Goal: Information Seeking & Learning: Learn about a topic

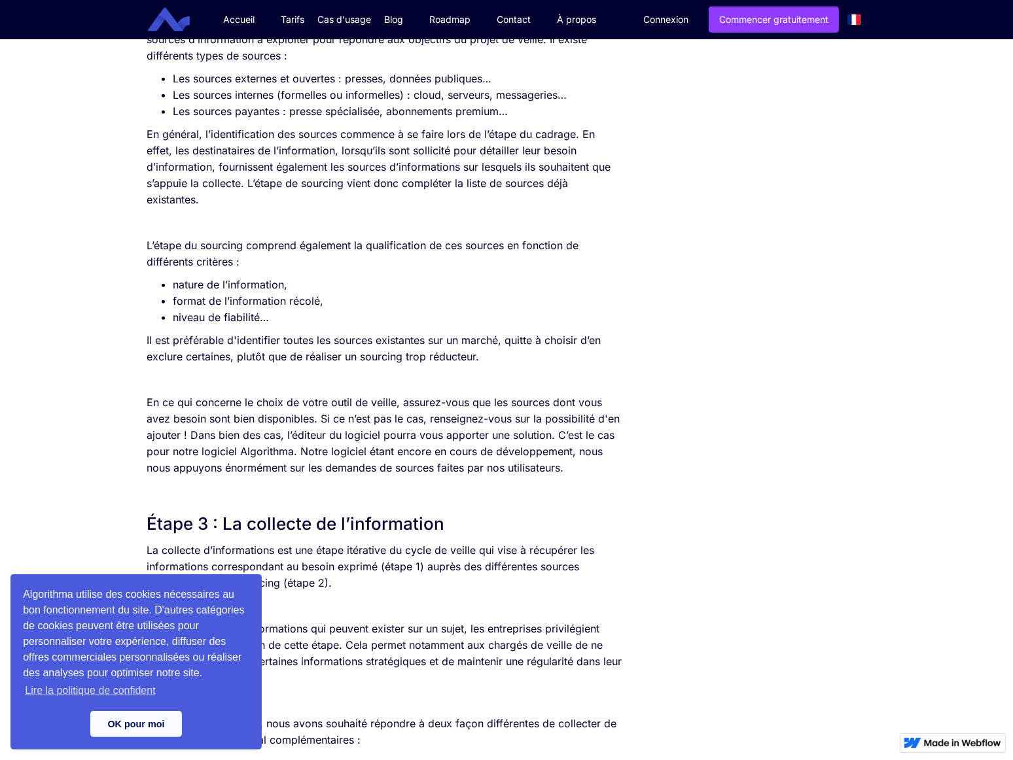
scroll to position [1161, 0]
drag, startPoint x: 196, startPoint y: 319, endPoint x: 266, endPoint y: 319, distance: 70.0
click at [266, 319] on li "niveau de fiabilité…" at bounding box center [397, 317] width 449 height 16
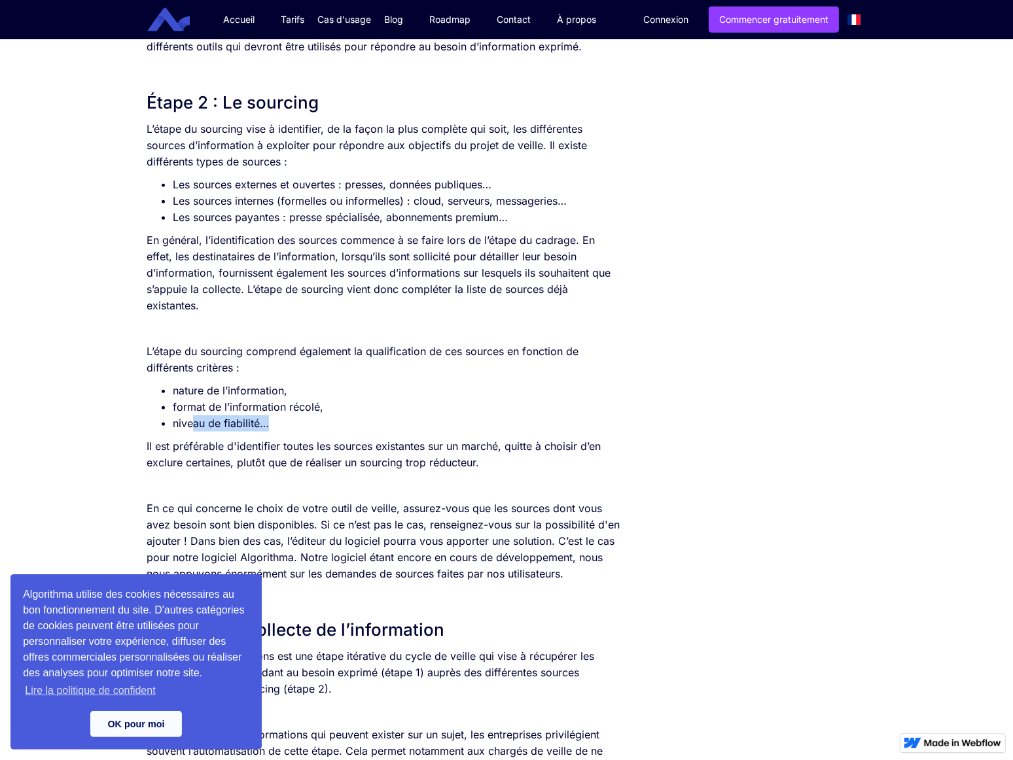
scroll to position [1054, 0]
drag, startPoint x: 193, startPoint y: 204, endPoint x: 459, endPoint y: 193, distance: 265.8
click at [459, 194] on li "Les sources internes (formelles ou informelles) : cloud, serveurs, messageries…" at bounding box center [397, 202] width 449 height 16
click at [226, 256] on p "En général, l’identification des sources commence à se faire lors de l’étape du…" at bounding box center [385, 274] width 476 height 82
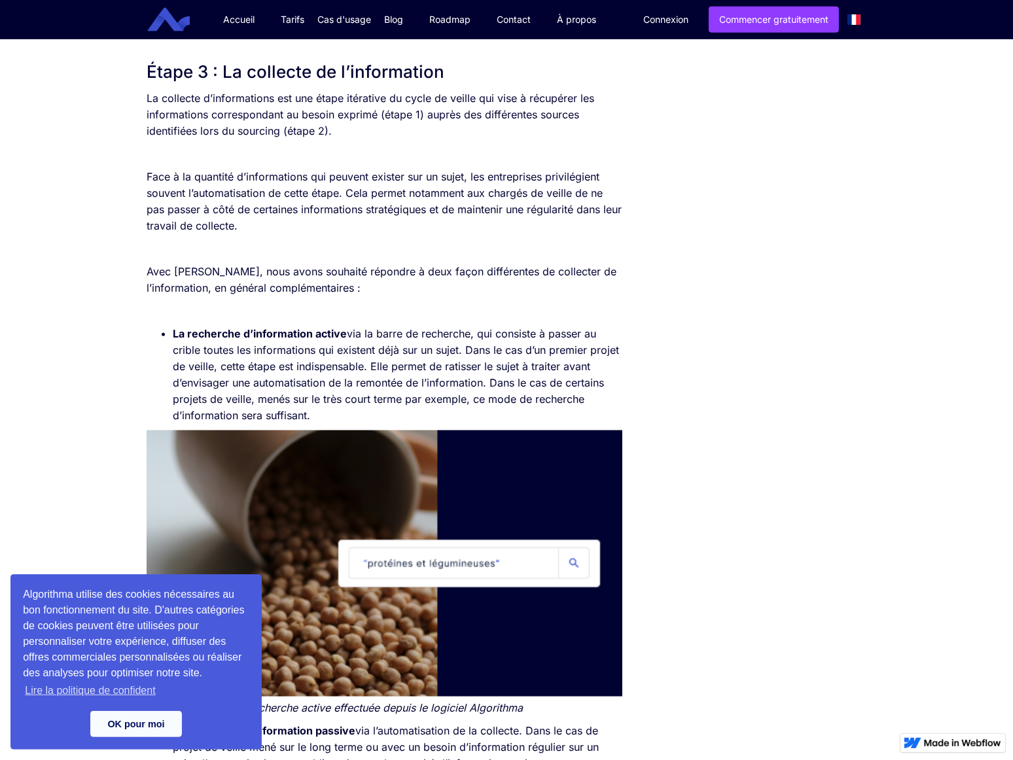
scroll to position [1621, 0]
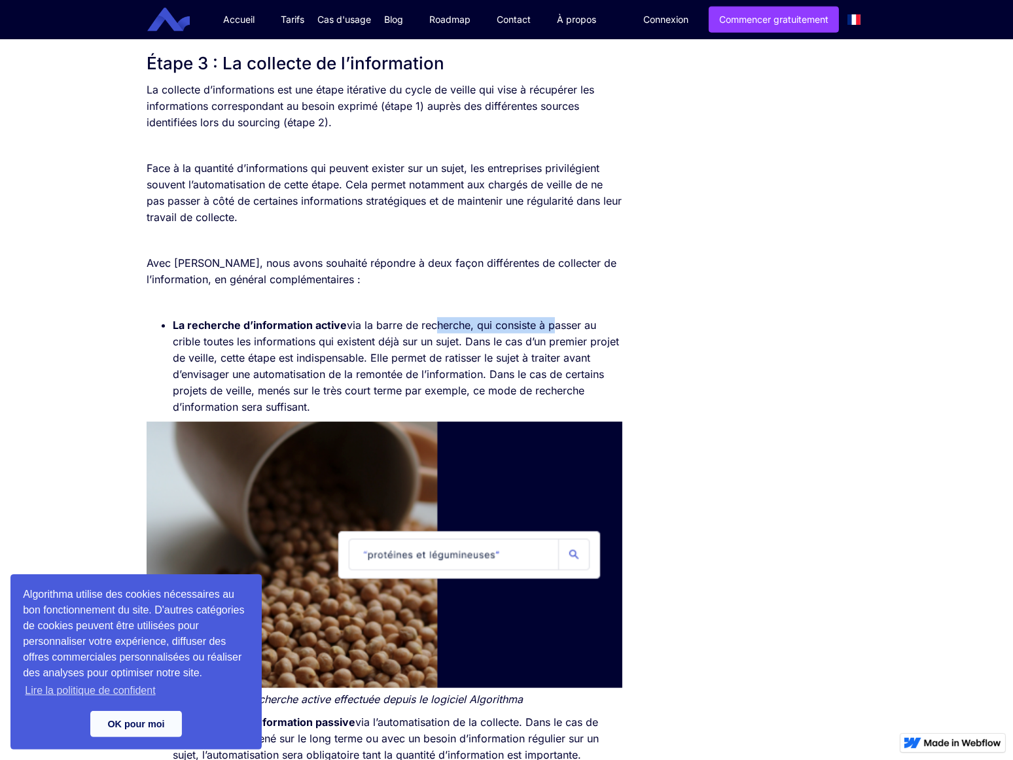
drag, startPoint x: 439, startPoint y: 330, endPoint x: 557, endPoint y: 328, distance: 117.8
click at [557, 328] on li "La recherche d’information active via la barre de recherche, qui consiste à pas…" at bounding box center [397, 366] width 449 height 98
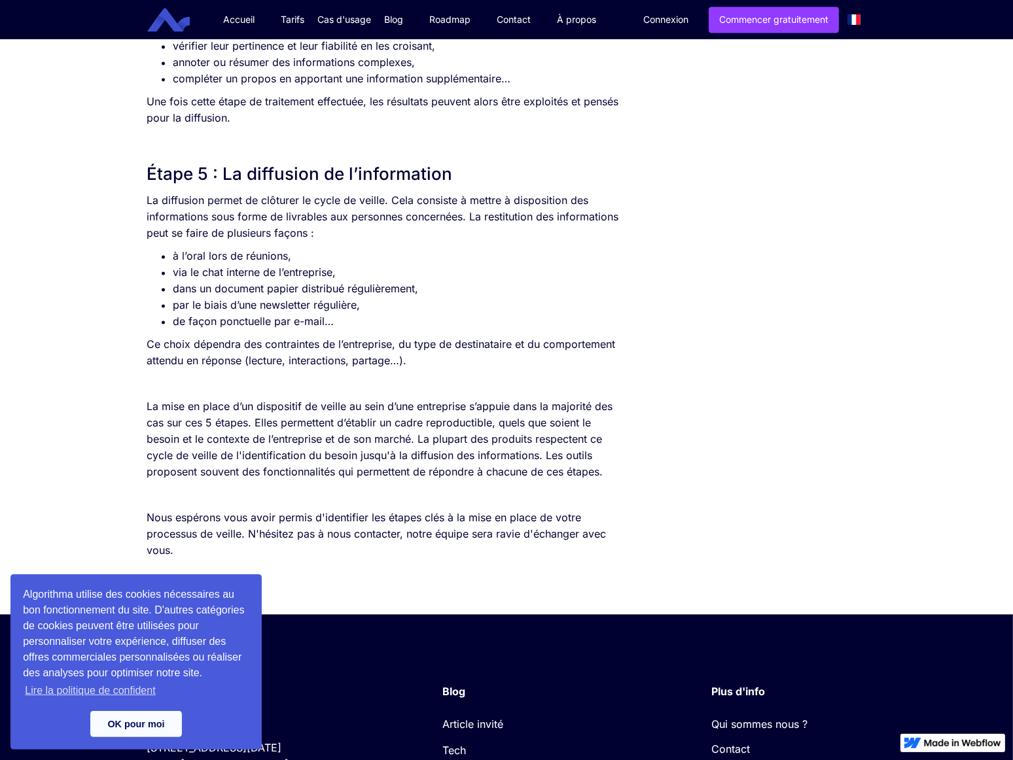
scroll to position [2925, 0]
drag, startPoint x: 220, startPoint y: 256, endPoint x: 307, endPoint y: 220, distance: 94.8
click at [346, 253] on li "à l’oral lors de réunions," at bounding box center [397, 255] width 449 height 16
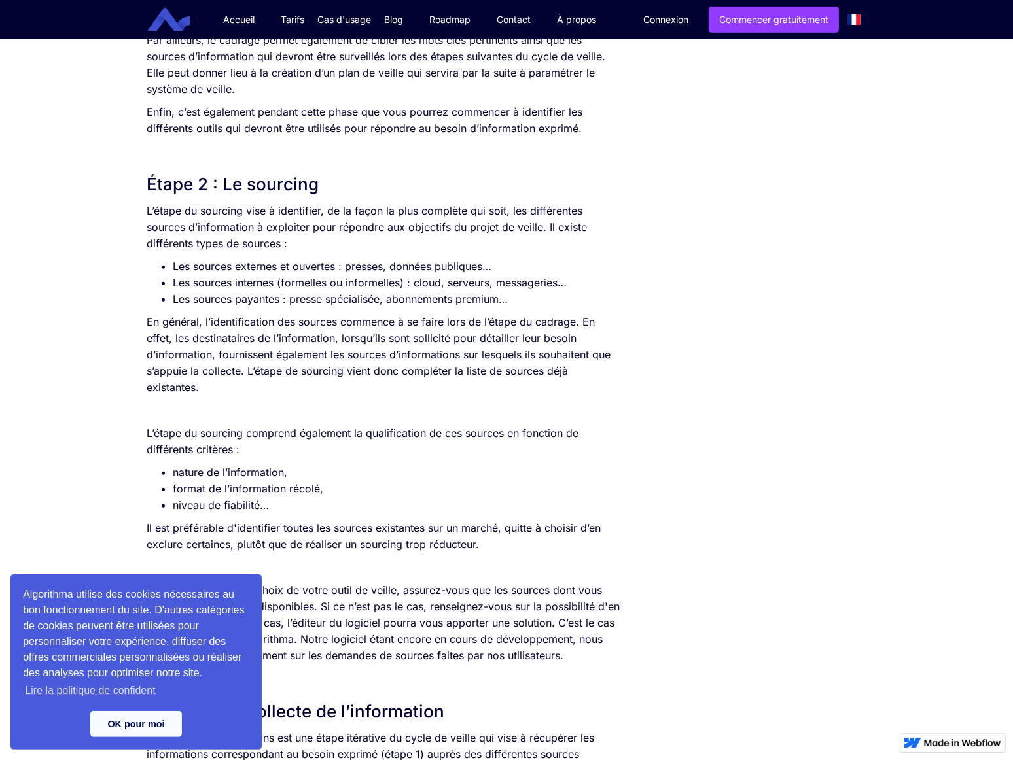
scroll to position [975, 0]
